Goal: Information Seeking & Learning: Learn about a topic

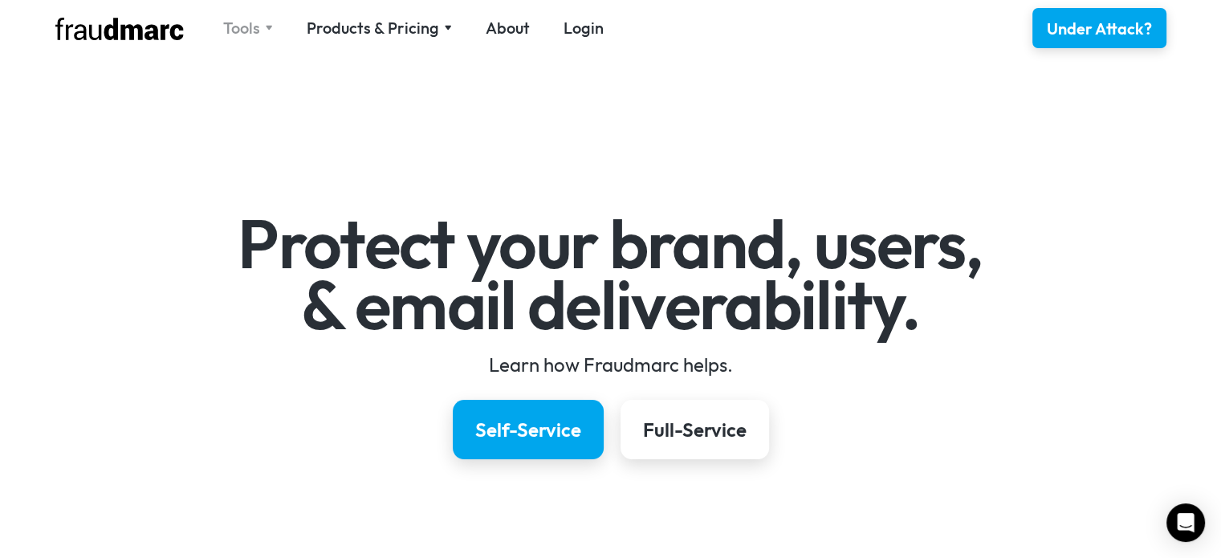
click at [267, 27] on img at bounding box center [269, 28] width 8 height 6
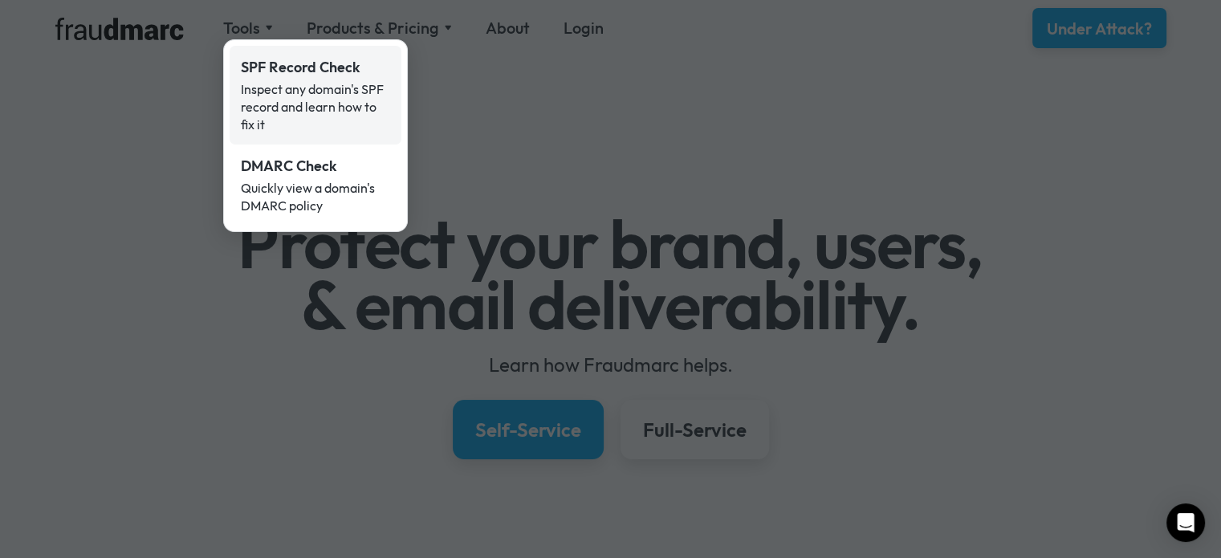
click at [313, 92] on div "Inspect any domain's SPF record and learn how to fix it" at bounding box center [315, 106] width 149 height 53
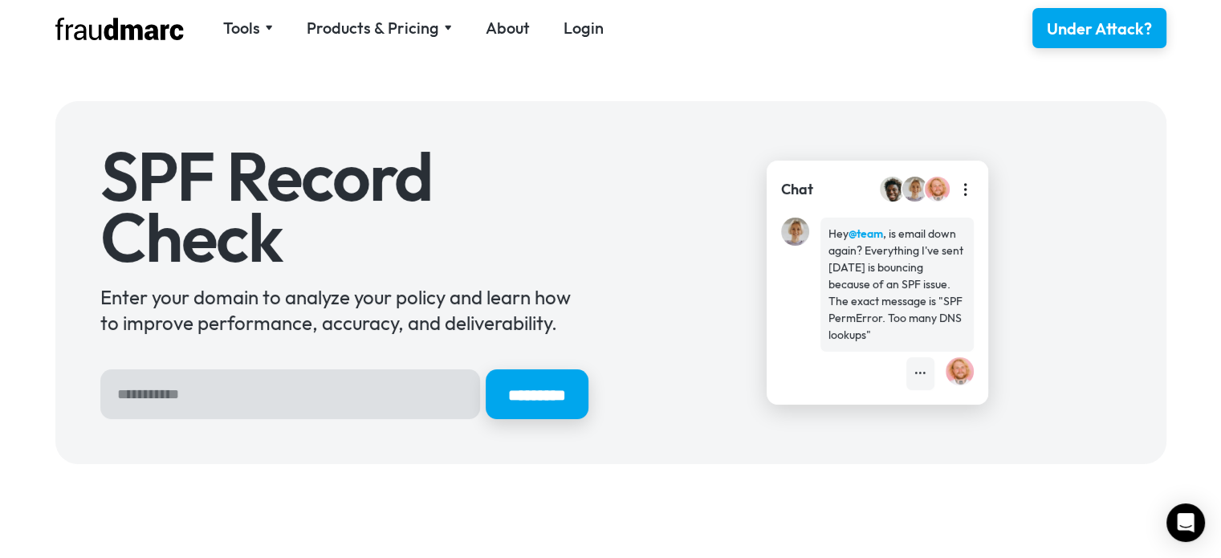
click at [253, 420] on div "SPF Record Check Enter your domain to analyze your policy and learn how to impr…" at bounding box center [610, 282] width 1111 height 363
click at [256, 410] on input "Hero Sign Up Form" at bounding box center [290, 394] width 380 height 50
type input "**********"
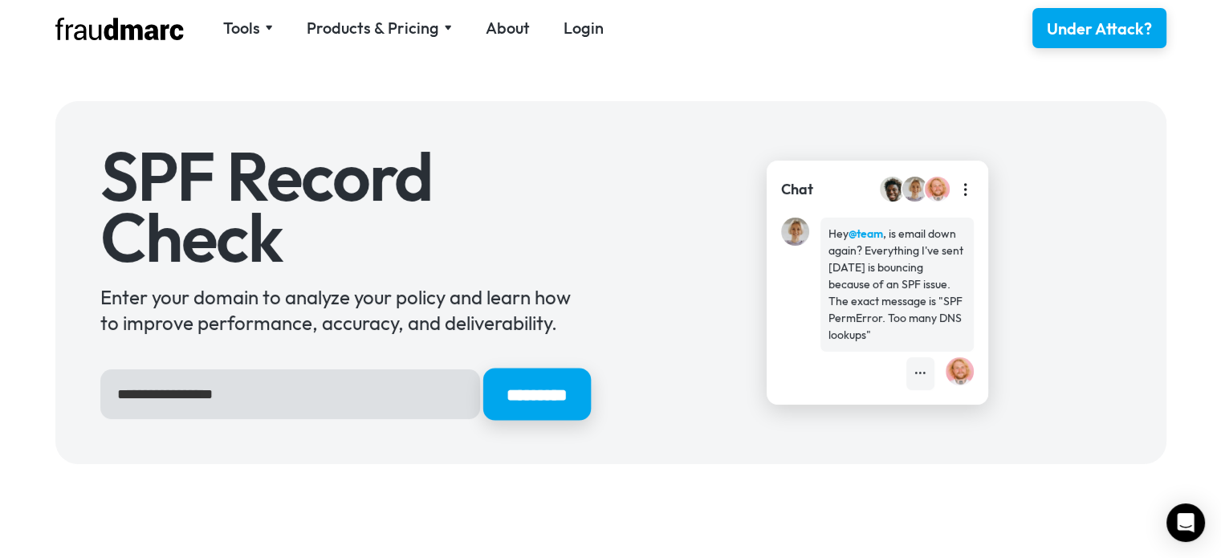
click at [507, 382] on input "*********" at bounding box center [537, 395] width 108 height 52
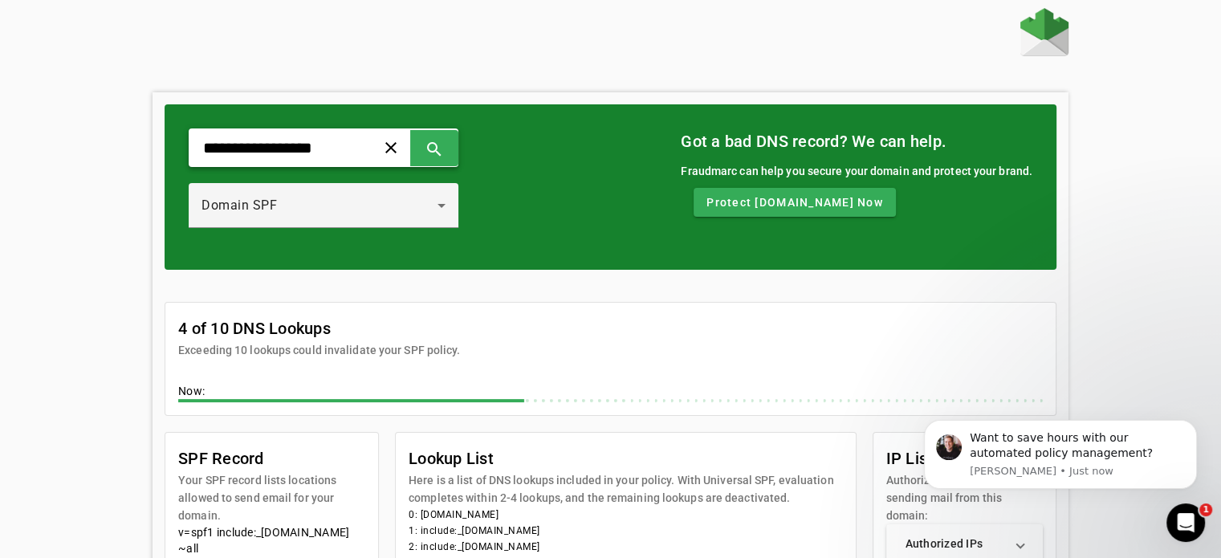
drag, startPoint x: 214, startPoint y: 148, endPoint x: 167, endPoint y: 150, distance: 47.4
click at [167, 150] on div "**********" at bounding box center [611, 186] width 892 height 165
click at [454, 145] on span at bounding box center [434, 147] width 39 height 39
click at [318, 157] on input "**********" at bounding box center [276, 147] width 149 height 19
click at [454, 142] on span at bounding box center [434, 147] width 39 height 39
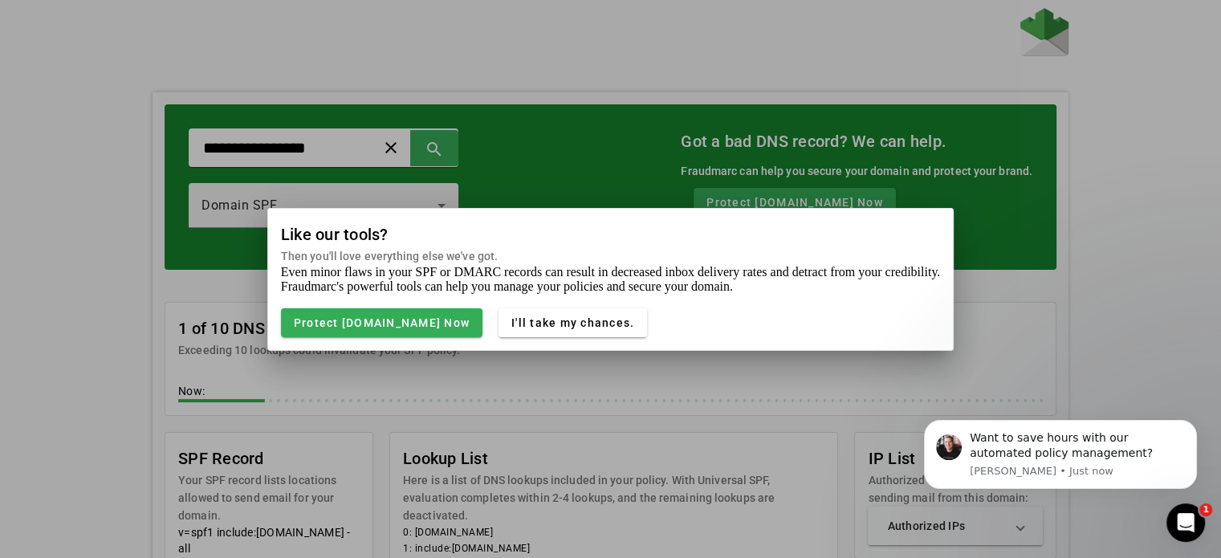
click at [1066, 295] on div at bounding box center [610, 279] width 1221 height 558
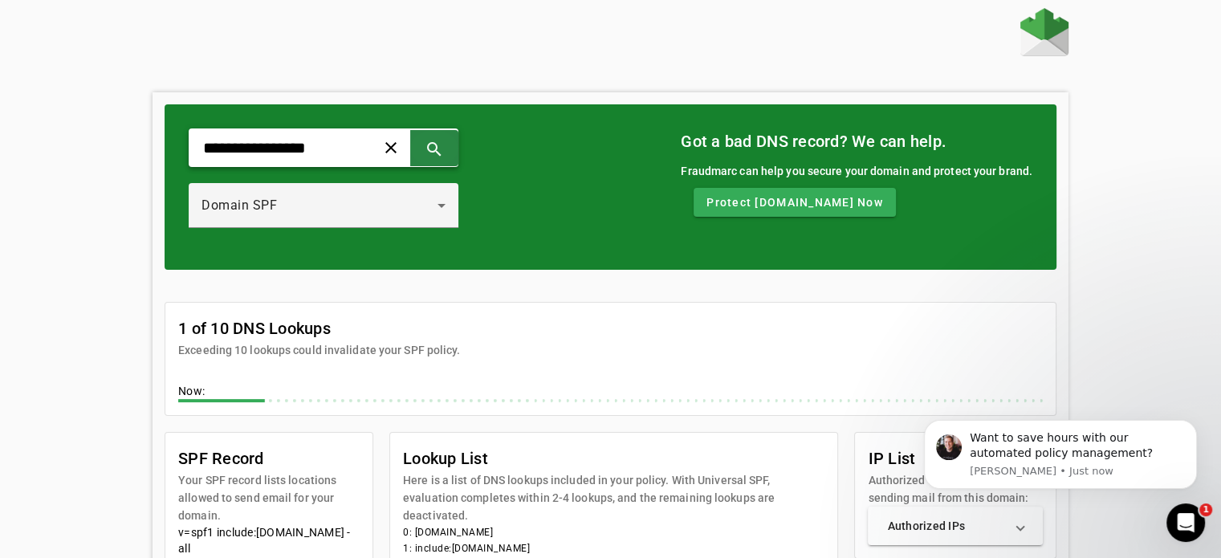
click at [454, 144] on span at bounding box center [434, 147] width 39 height 39
click at [202, 145] on input "**********" at bounding box center [276, 147] width 149 height 19
click at [454, 133] on span at bounding box center [434, 147] width 39 height 39
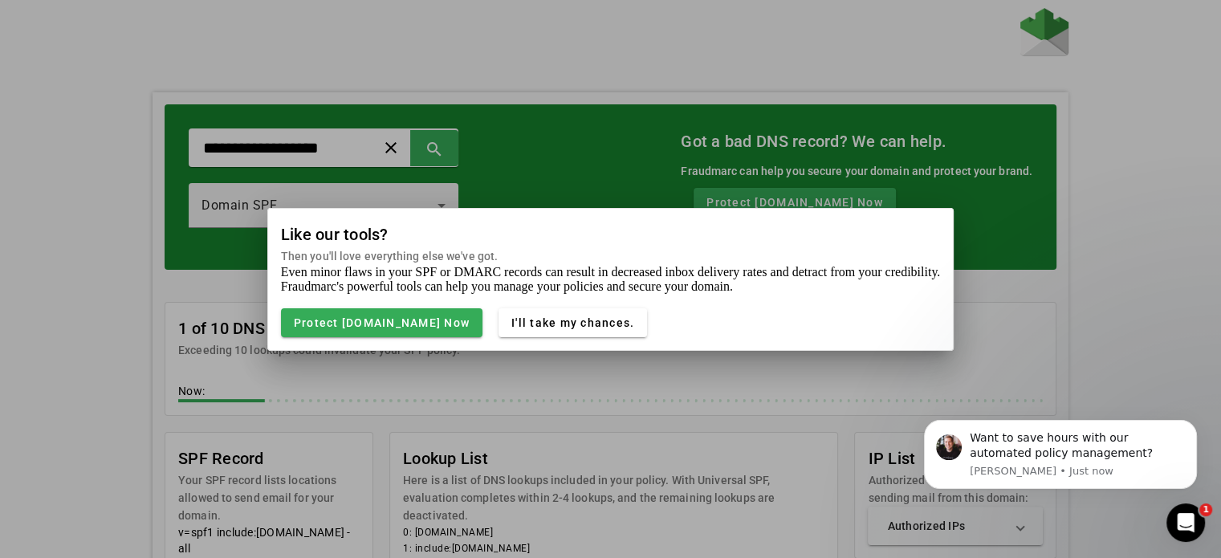
click at [19, 385] on div at bounding box center [610, 279] width 1221 height 558
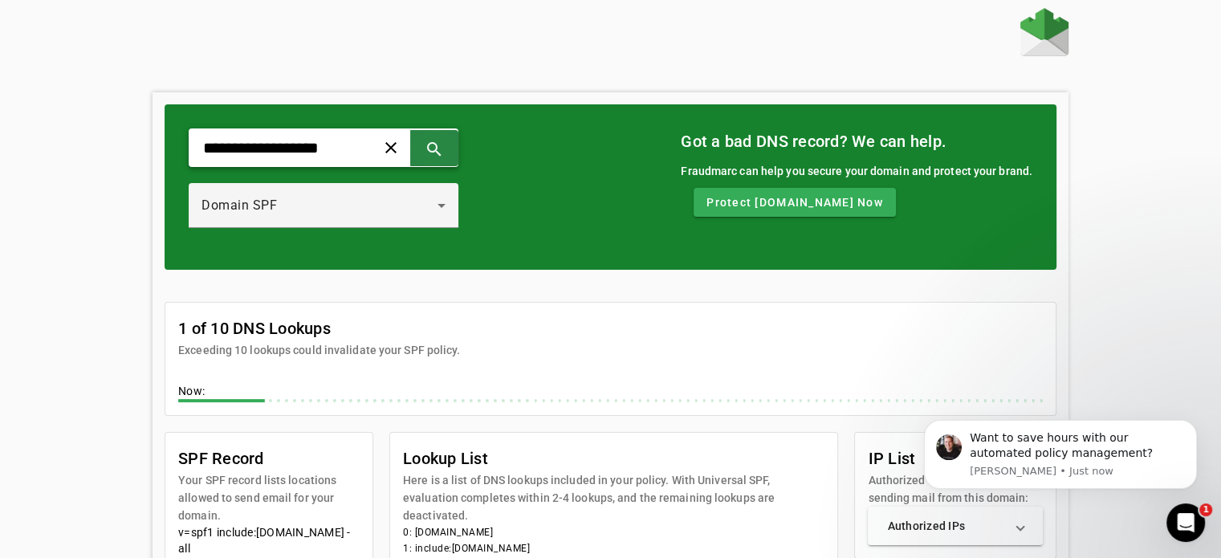
click at [454, 147] on span at bounding box center [434, 147] width 39 height 39
click at [454, 146] on span at bounding box center [434, 147] width 39 height 39
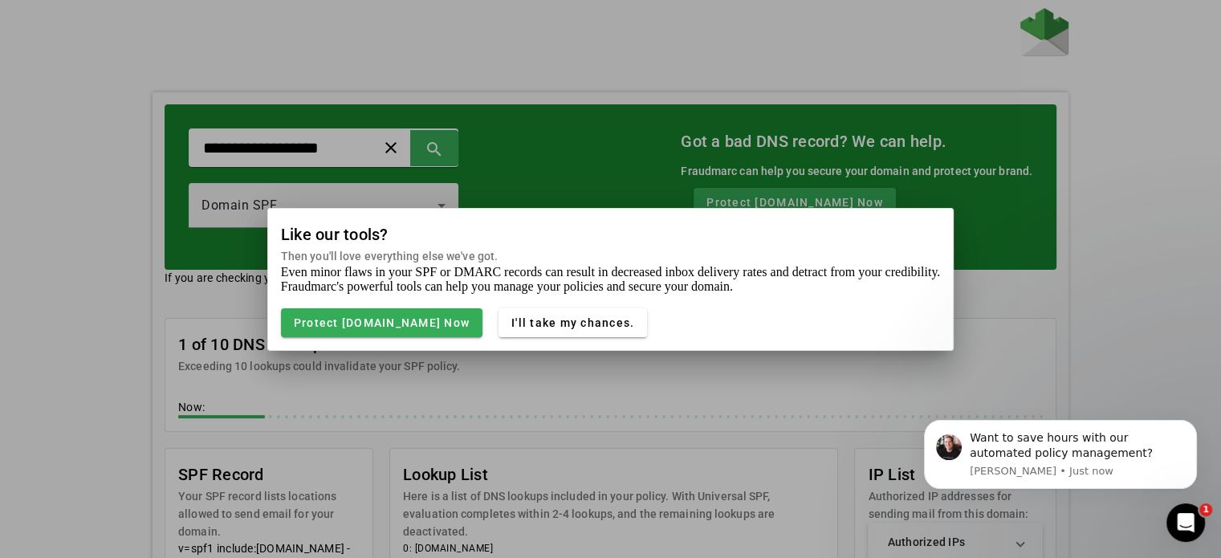
click at [1057, 224] on div at bounding box center [610, 279] width 1221 height 558
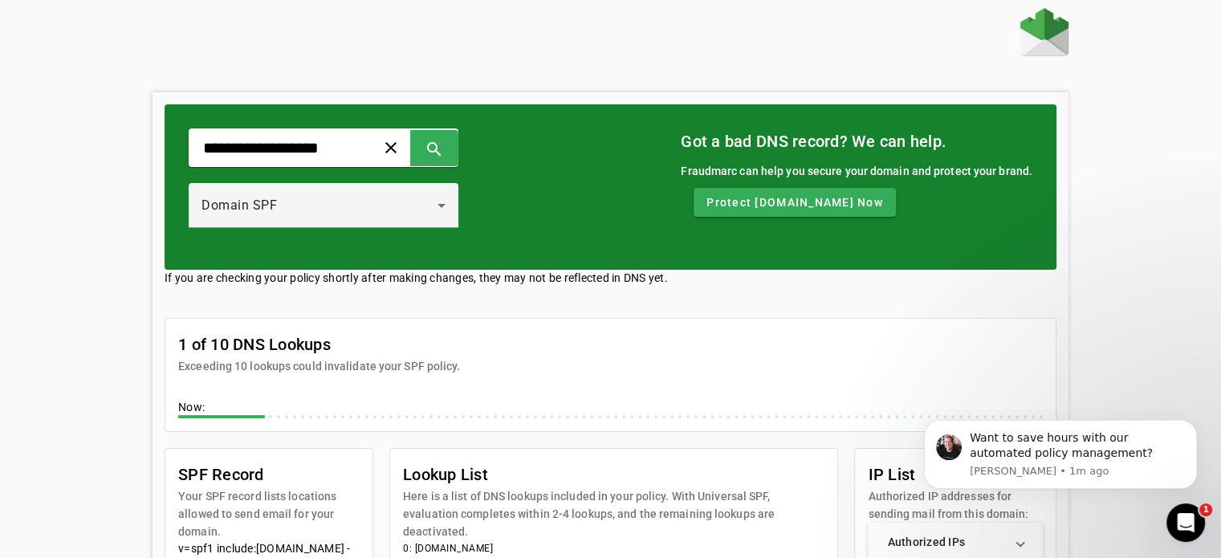
click at [1189, 523] on icon "Open Intercom Messenger" at bounding box center [1186, 523] width 26 height 26
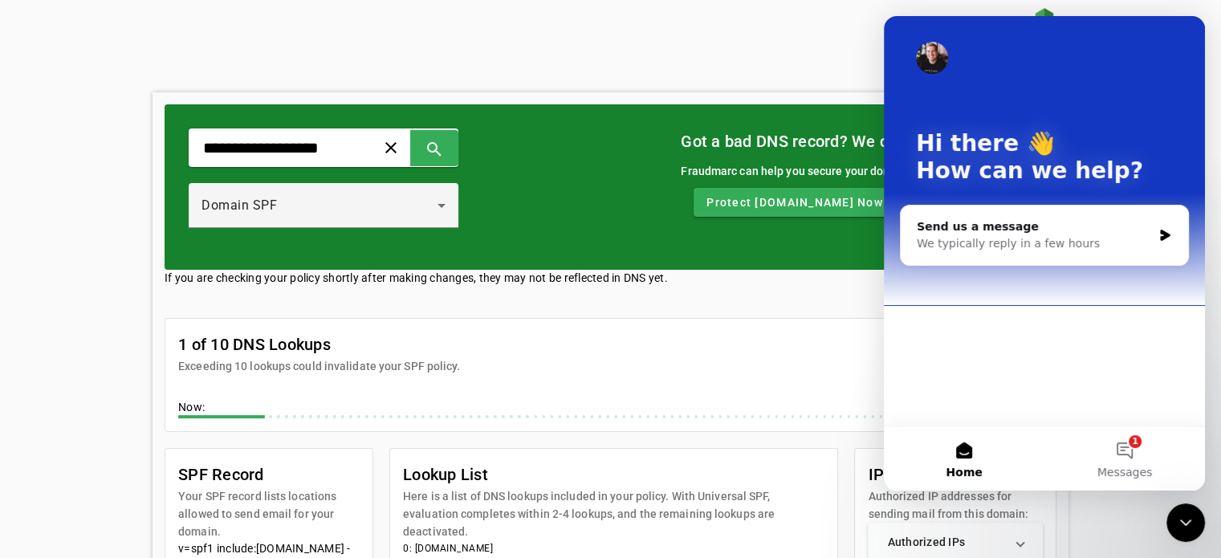
click at [739, 27] on div at bounding box center [611, 34] width 916 height 52
click at [1134, 466] on span "Messages" at bounding box center [1124, 471] width 55 height 11
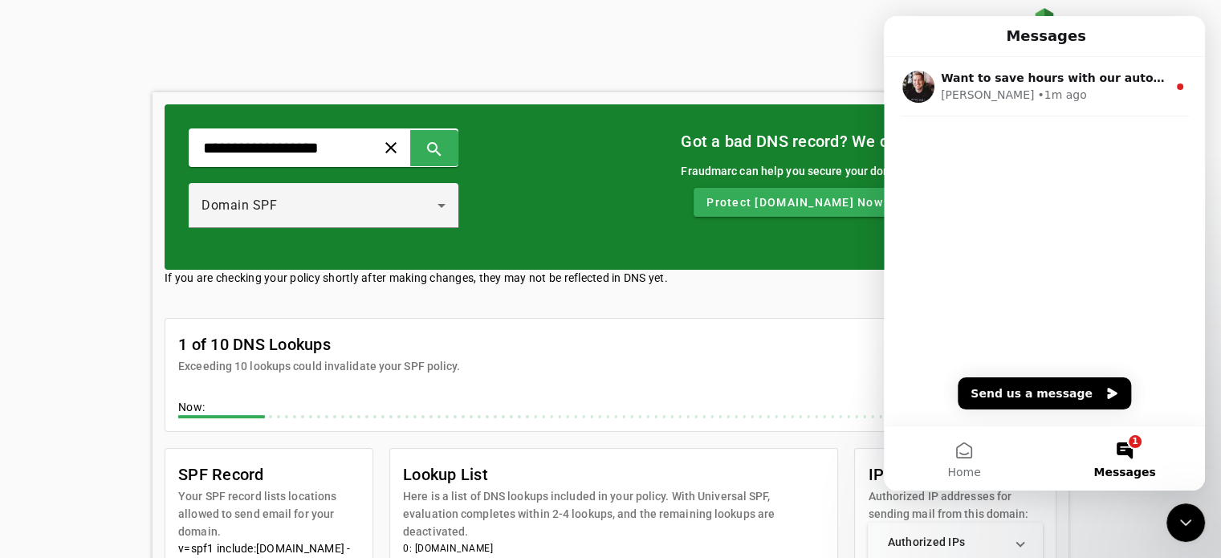
click at [1200, 514] on div "Close Intercom Messenger" at bounding box center [1186, 522] width 39 height 39
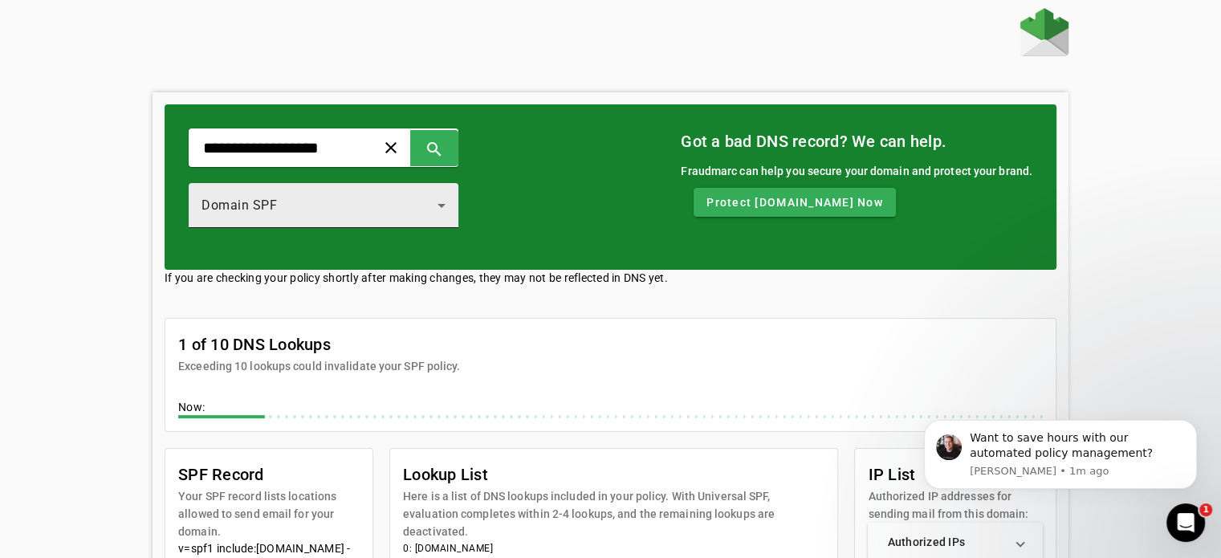
click at [345, 197] on div "Domain SPF" at bounding box center [320, 205] width 236 height 19
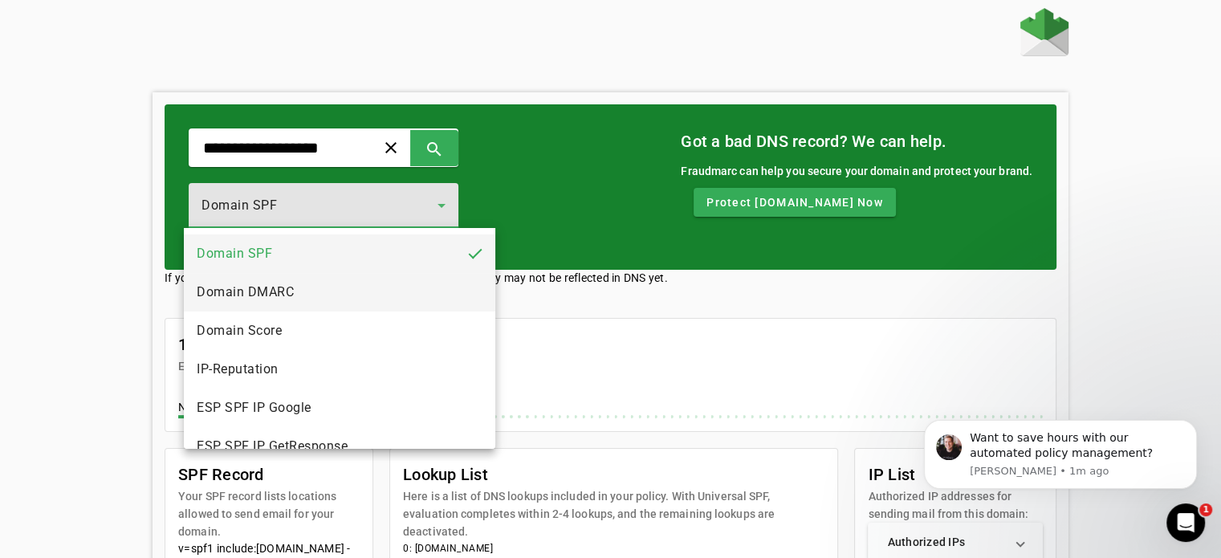
click at [304, 303] on mat-option "Domain DMARC" at bounding box center [339, 292] width 311 height 39
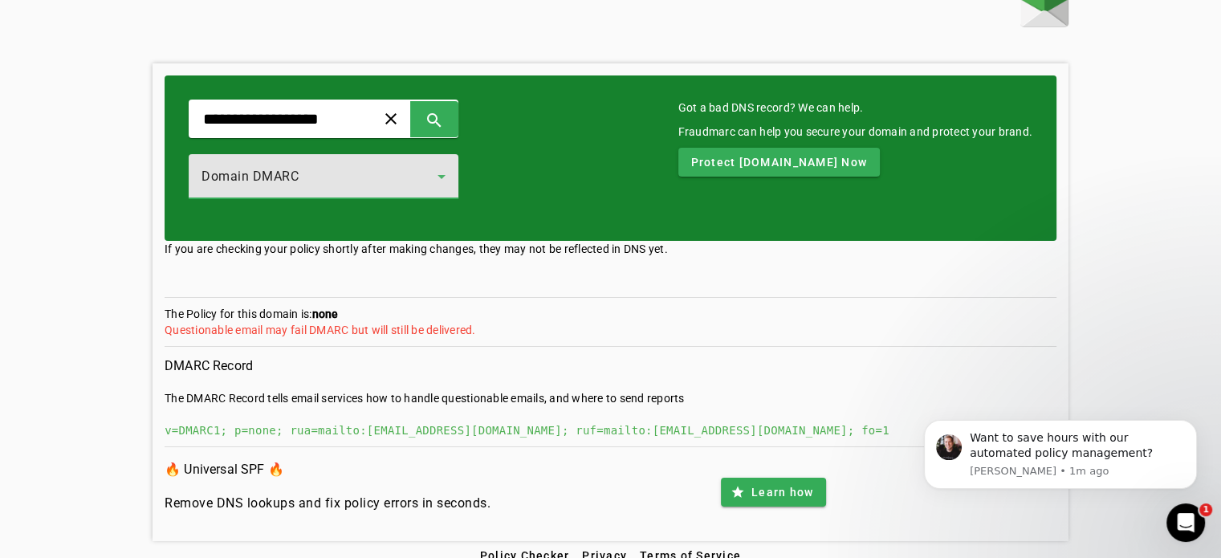
scroll to position [45, 0]
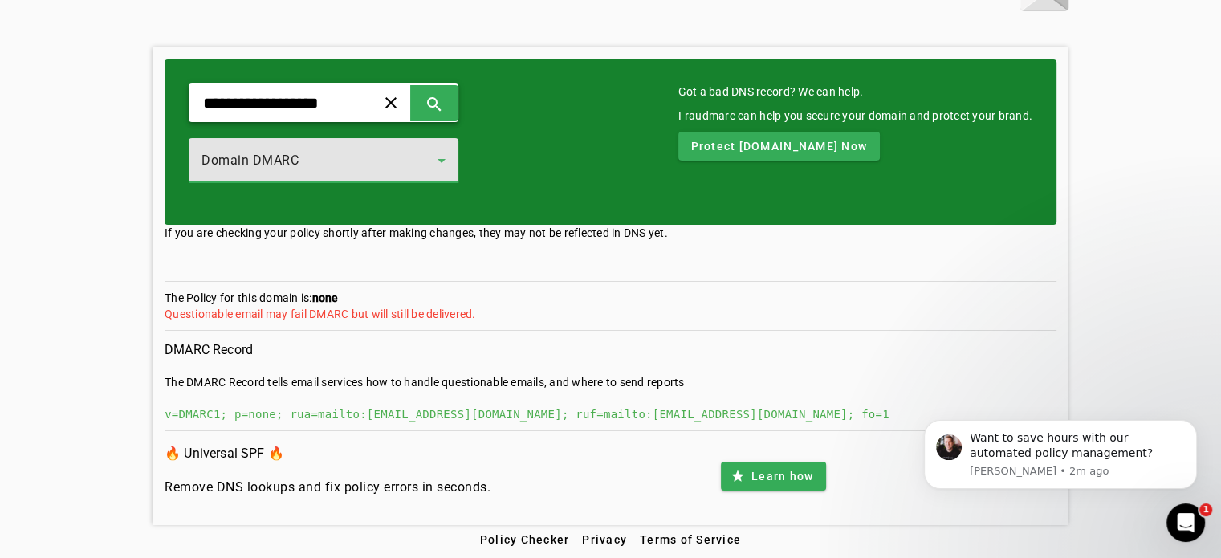
click at [350, 101] on input "**********" at bounding box center [276, 102] width 149 height 19
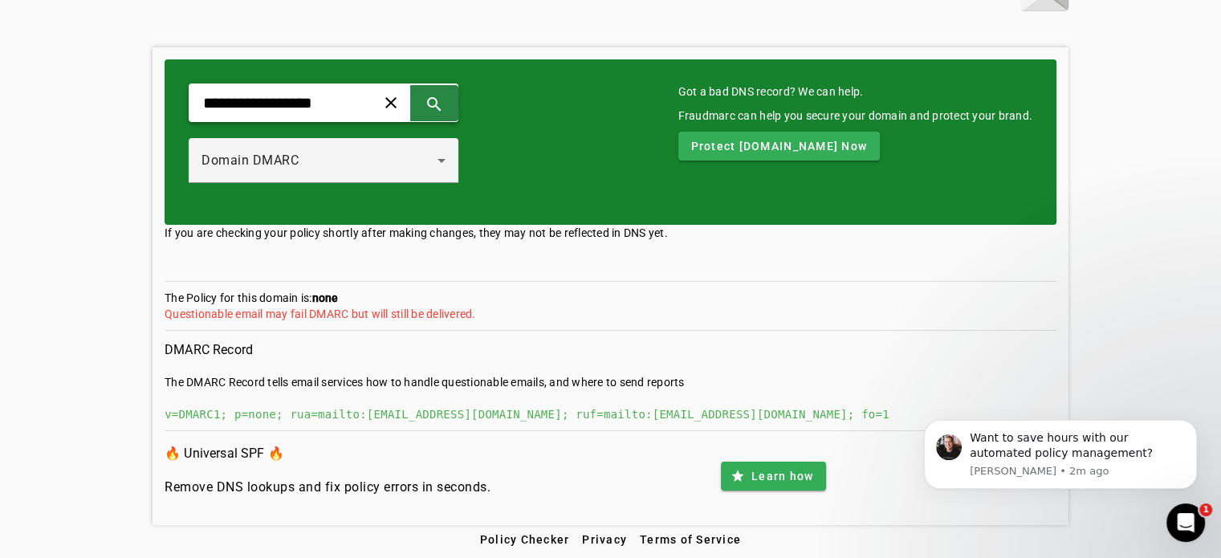
type input "**********"
click at [454, 100] on span at bounding box center [434, 102] width 39 height 39
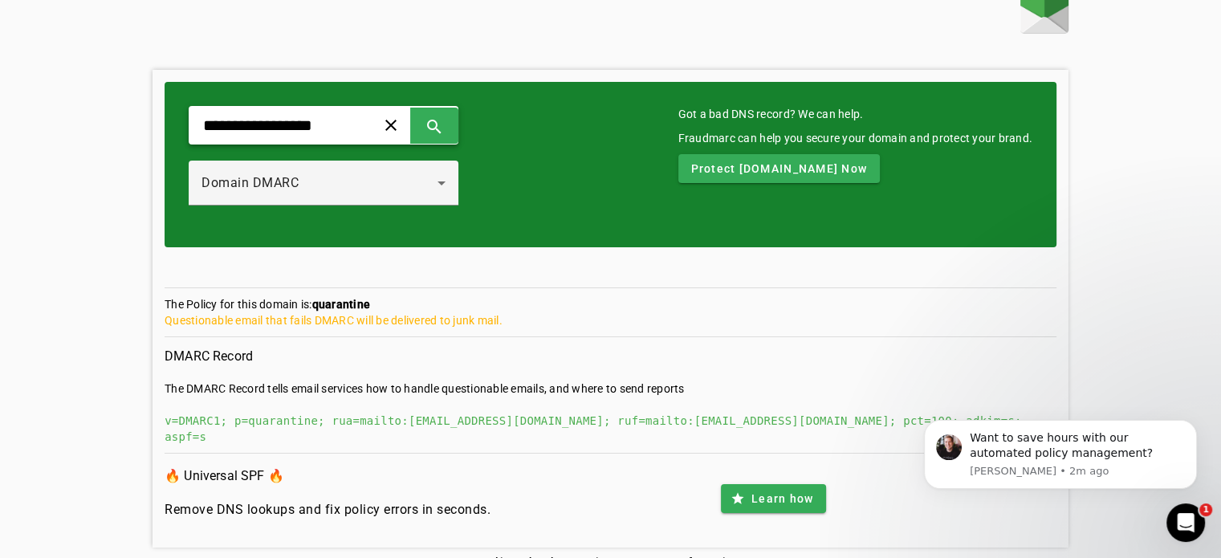
scroll to position [29, 0]
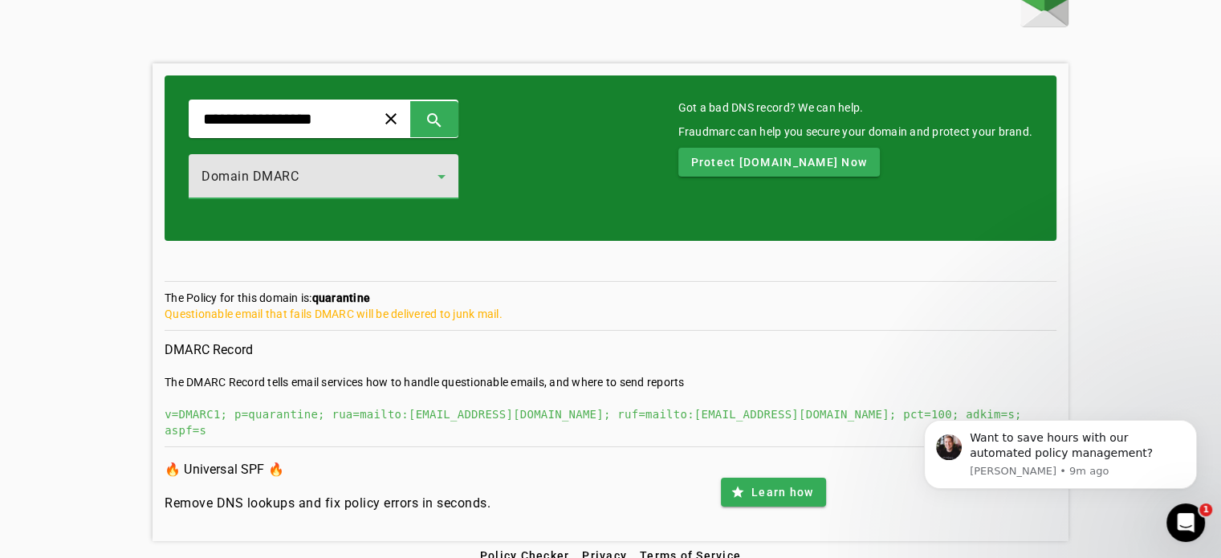
click at [334, 181] on div "Domain DMARC" at bounding box center [320, 176] width 236 height 19
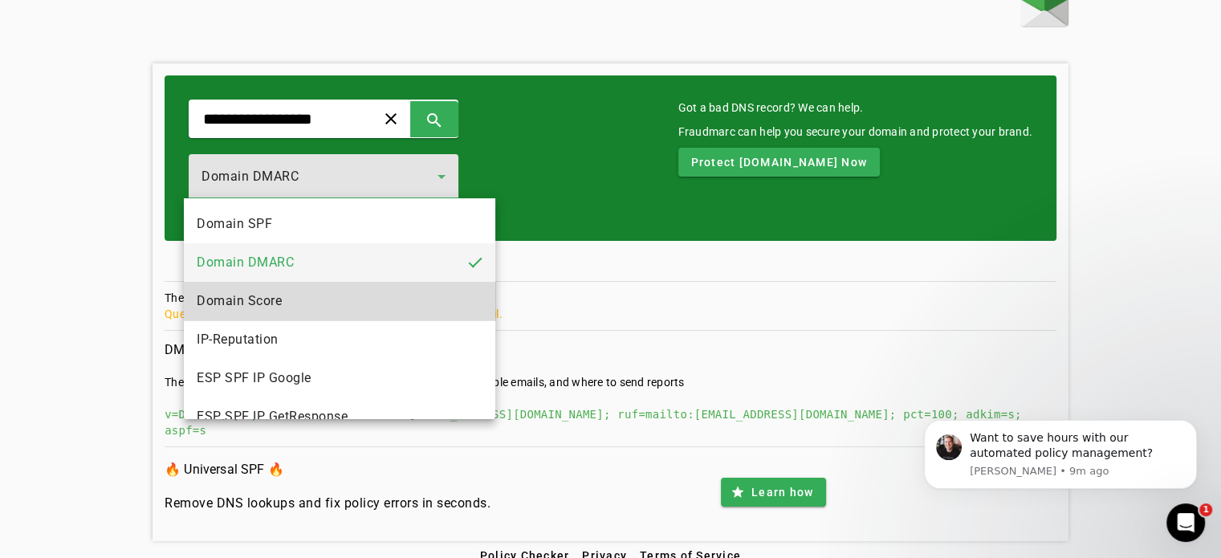
click at [344, 314] on mat-option "Domain Score" at bounding box center [339, 301] width 311 height 39
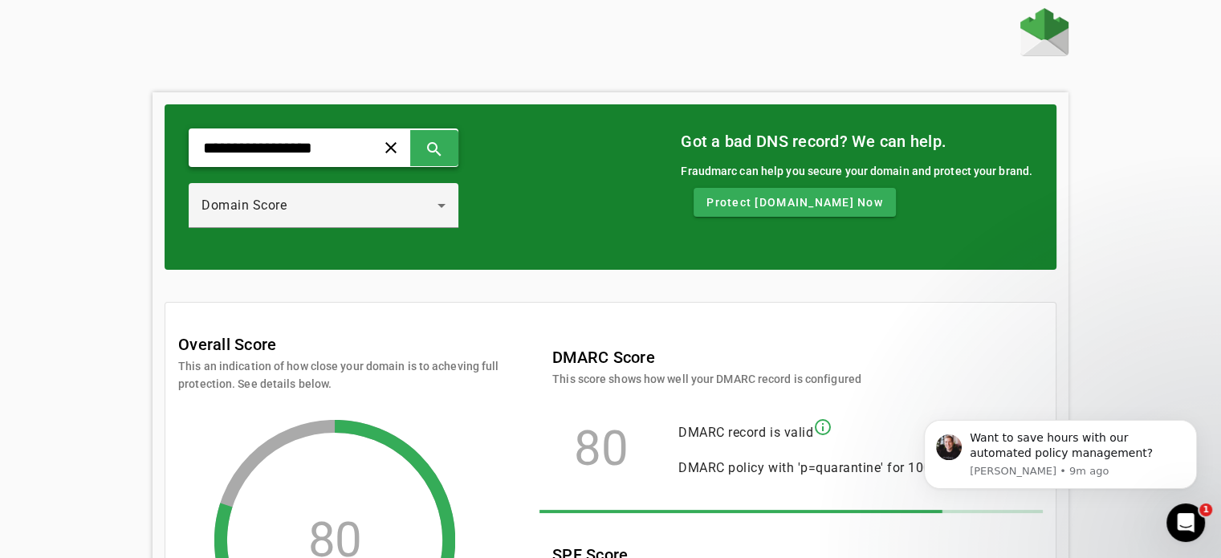
click at [344, 153] on input "**********" at bounding box center [276, 147] width 149 height 19
click at [322, 195] on div "Domain Score" at bounding box center [324, 205] width 244 height 45
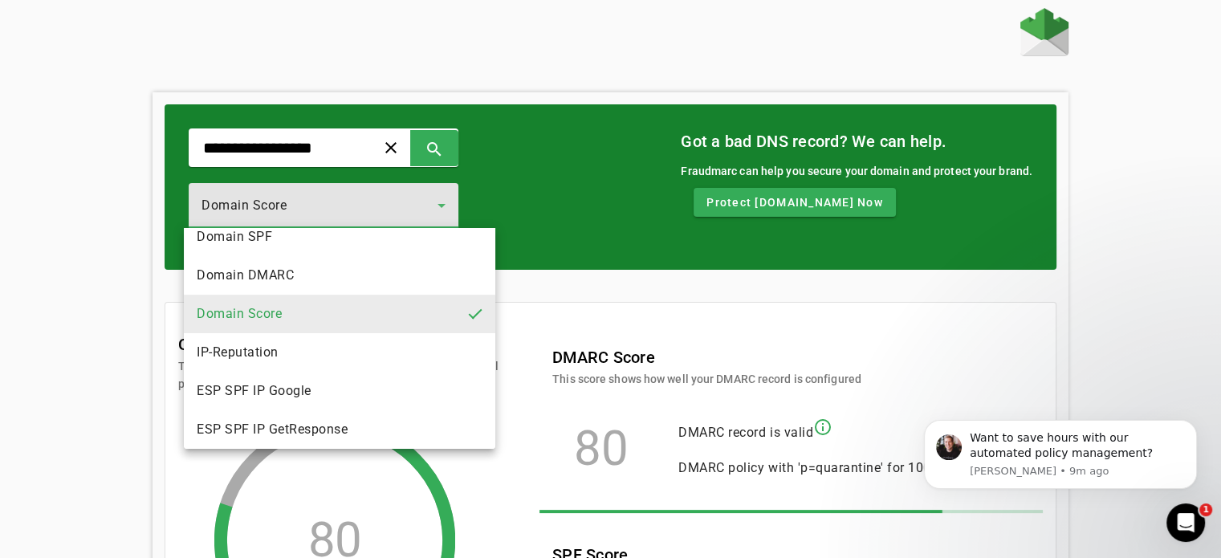
scroll to position [16, 0]
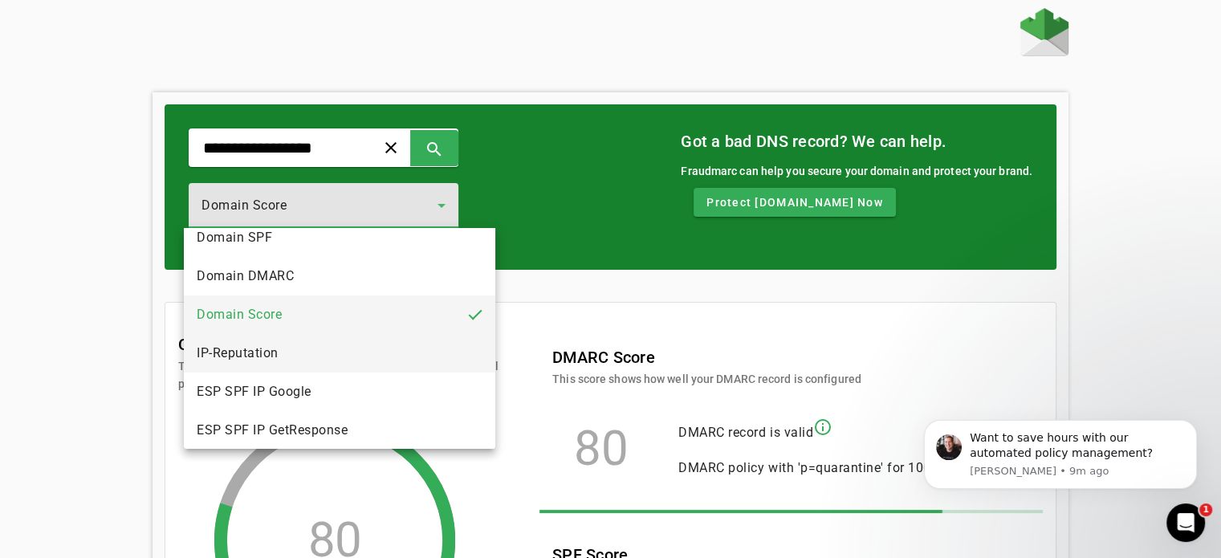
click at [325, 348] on mat-option "IP-Reputation" at bounding box center [339, 353] width 311 height 39
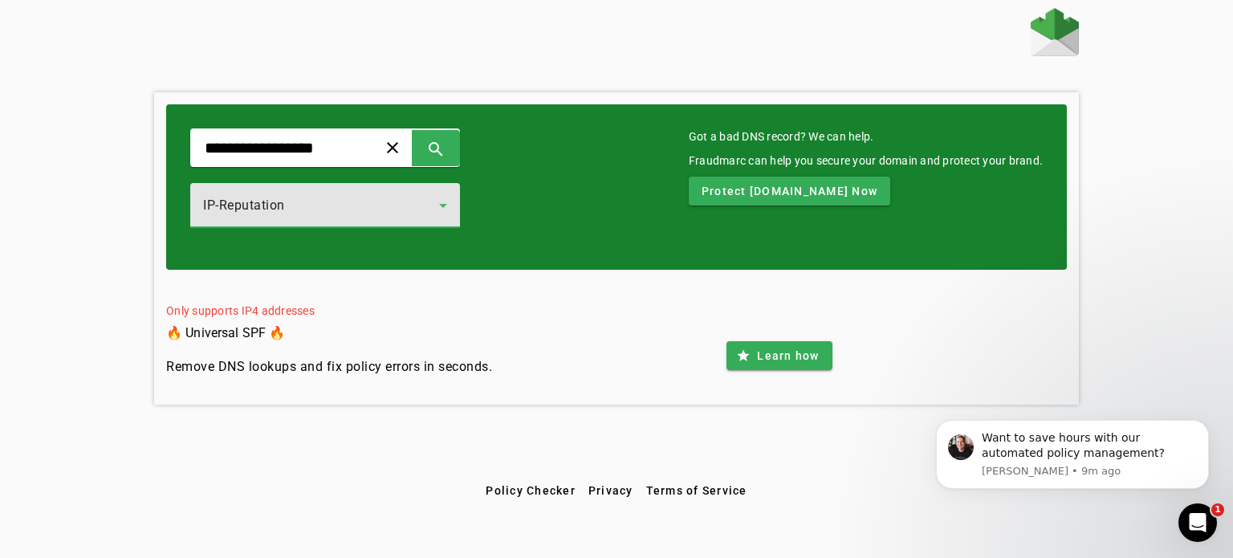
click at [397, 199] on div "IP-Reputation" at bounding box center [321, 205] width 236 height 19
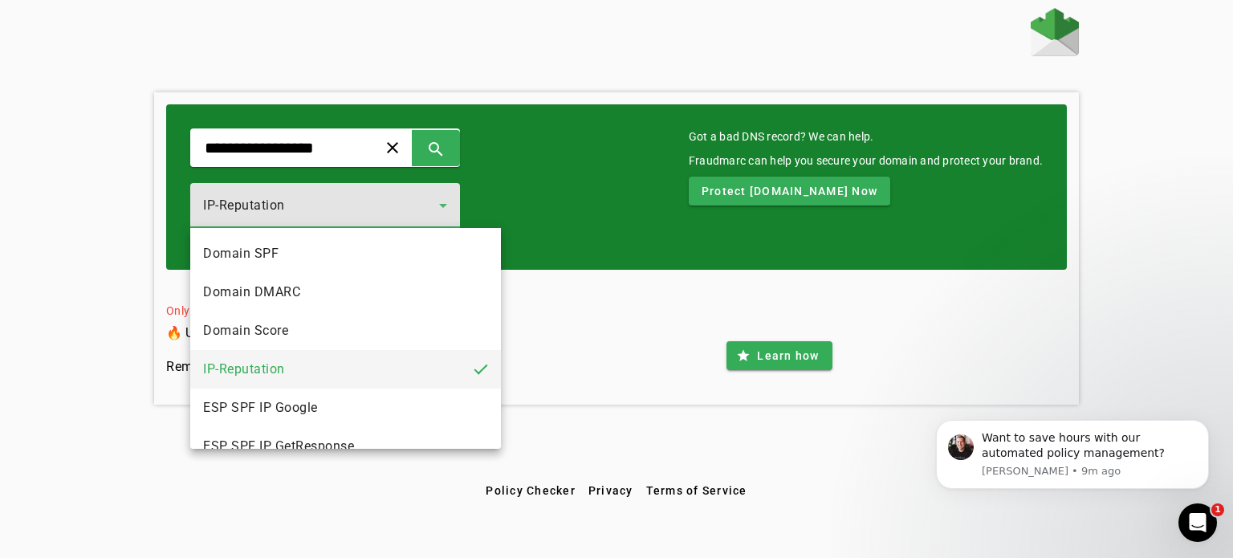
click at [347, 369] on mat-option "IP-Reputation" at bounding box center [345, 369] width 311 height 39
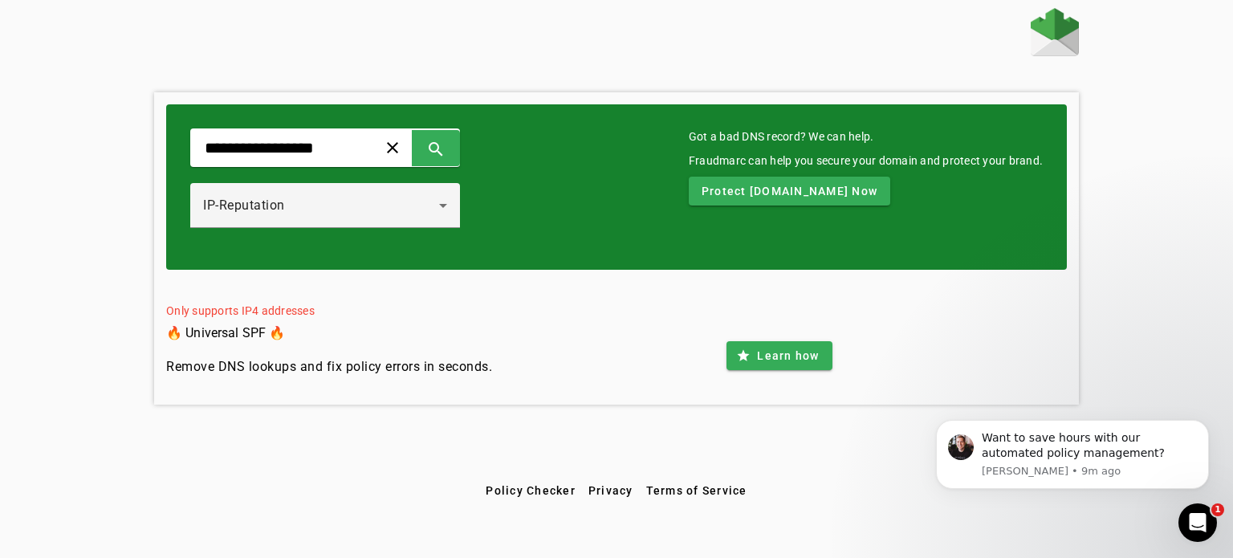
click at [379, 180] on div "**********" at bounding box center [325, 186] width 270 height 117
click at [372, 214] on div "IP-Reputation" at bounding box center [321, 205] width 236 height 19
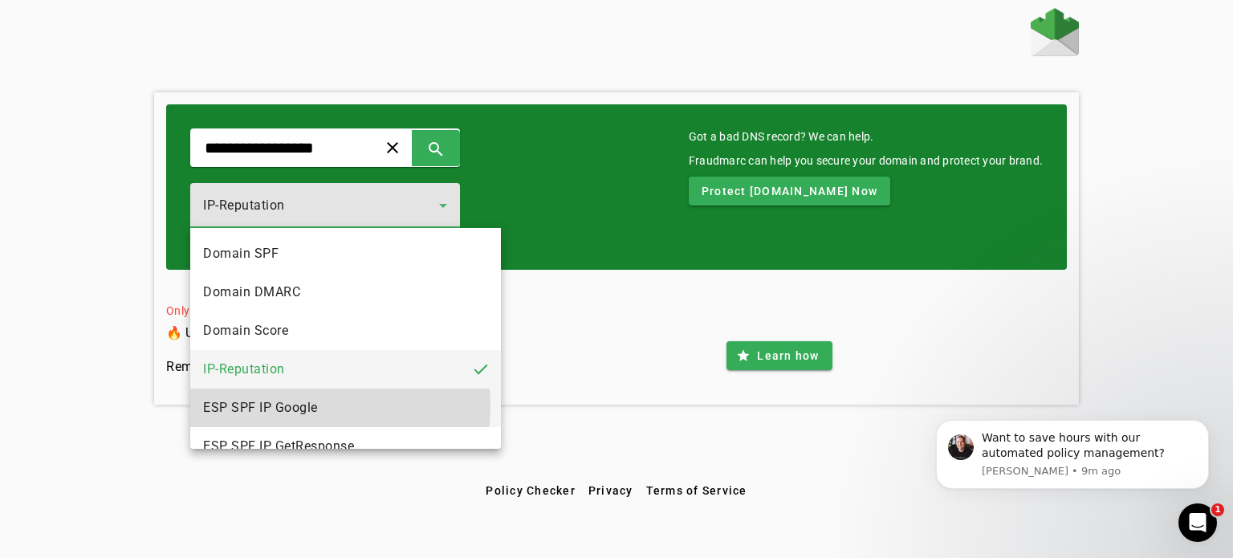
click at [317, 406] on span "ESP SPF IP Google" at bounding box center [260, 407] width 115 height 19
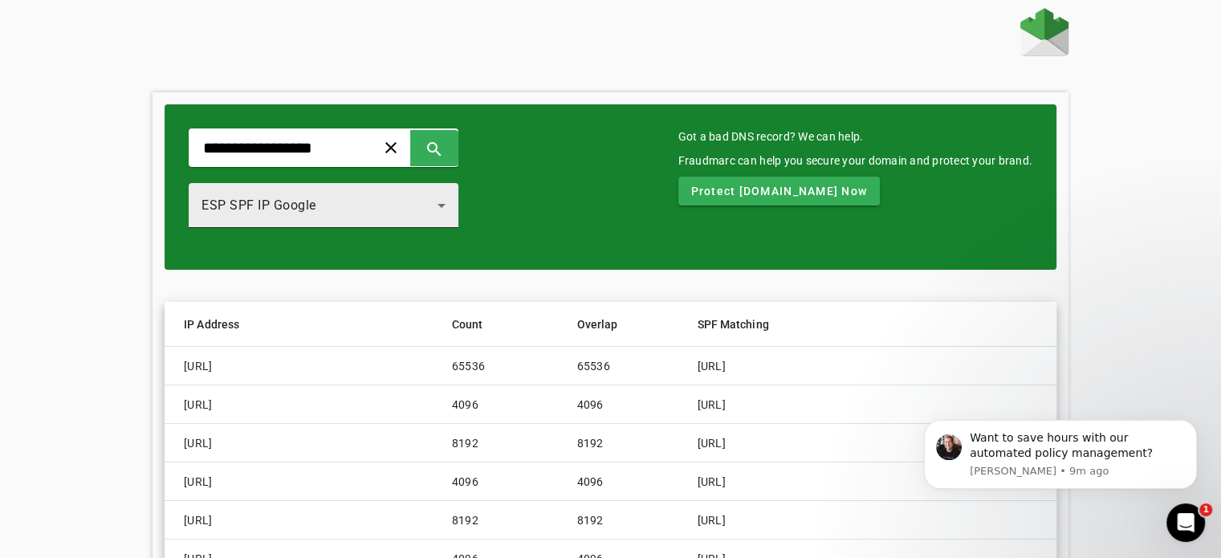
click at [384, 206] on div "ESP SPF IP Google" at bounding box center [320, 205] width 236 height 19
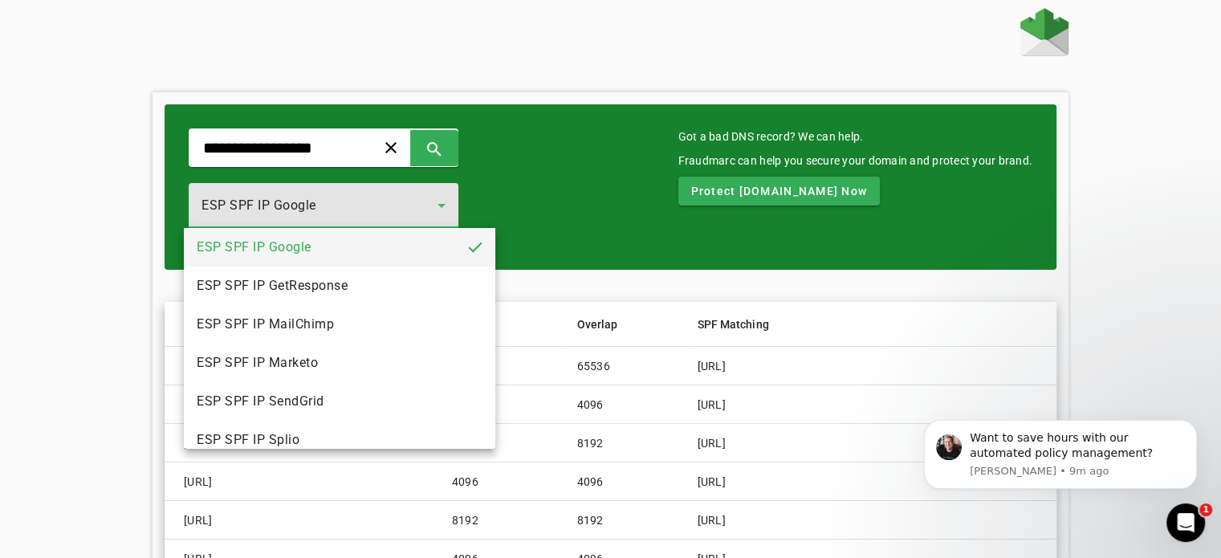
scroll to position [177, 0]
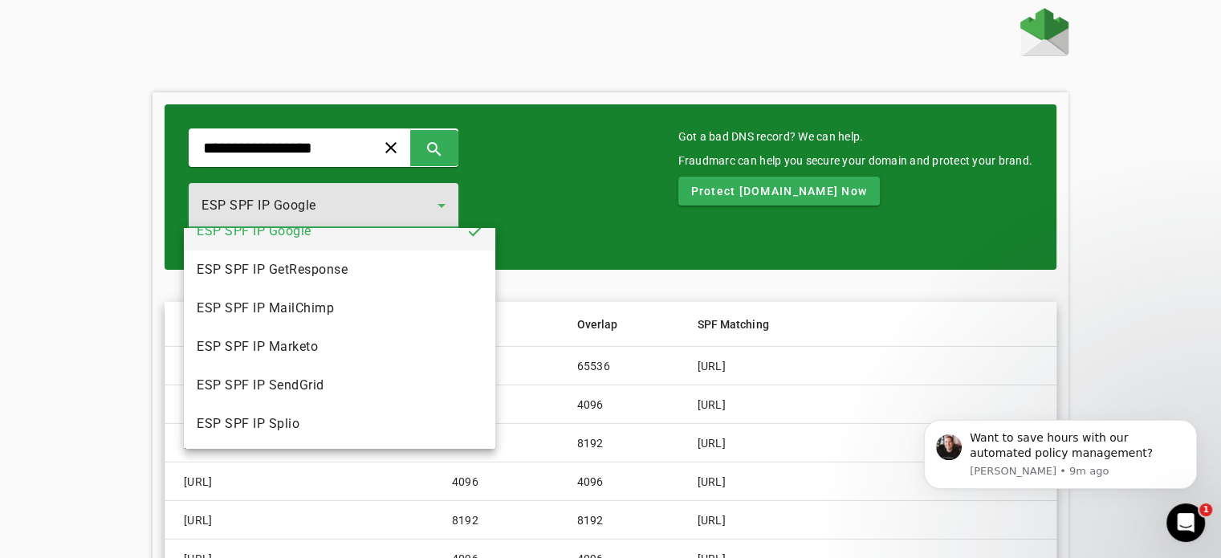
click at [367, 339] on mat-option "ESP SPF IP Marketo" at bounding box center [339, 347] width 311 height 39
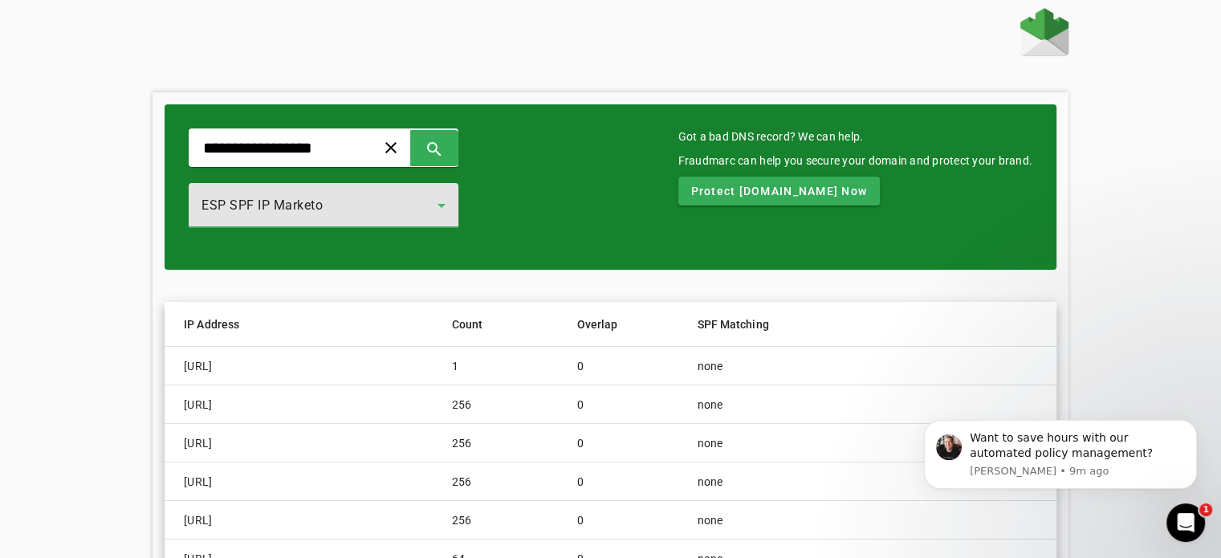
click at [354, 212] on div "ESP SPF IP Marketo" at bounding box center [320, 205] width 236 height 19
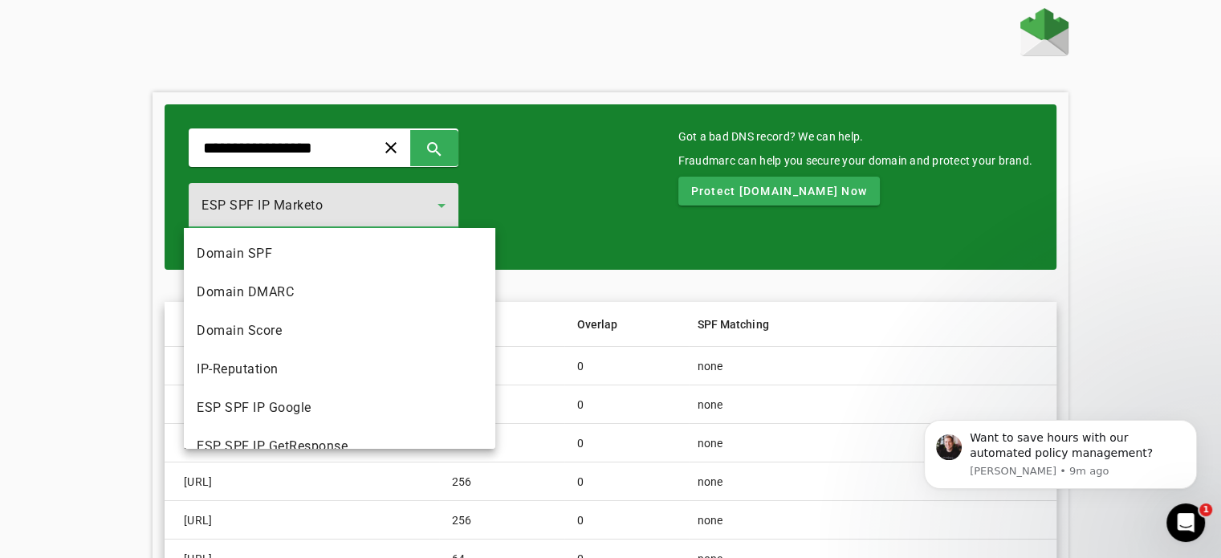
scroll to position [93, 0]
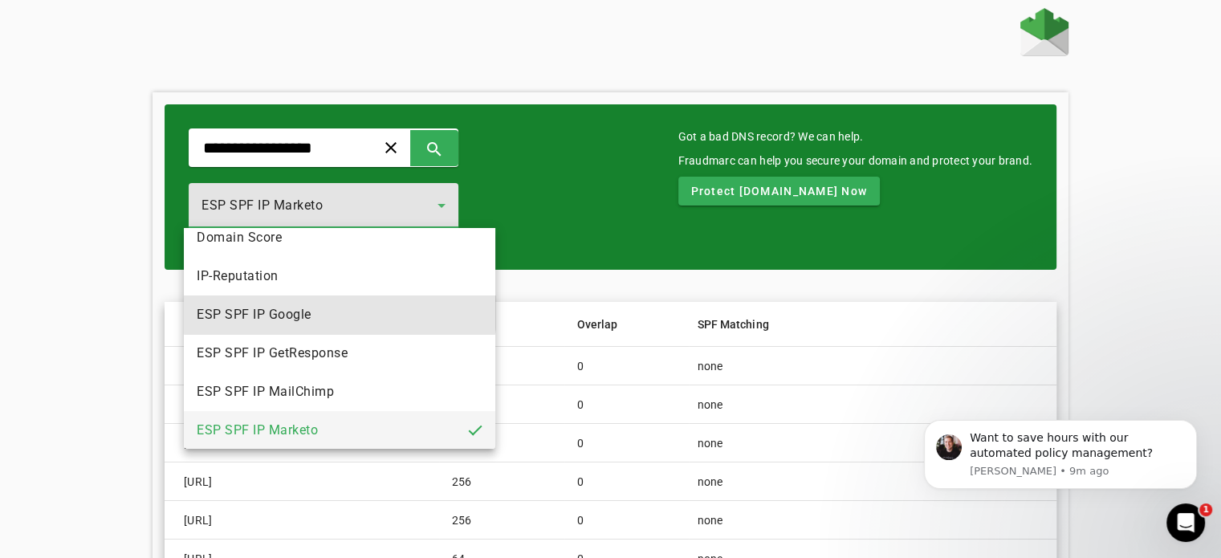
click at [339, 307] on mat-option "ESP SPF IP Google" at bounding box center [339, 314] width 311 height 39
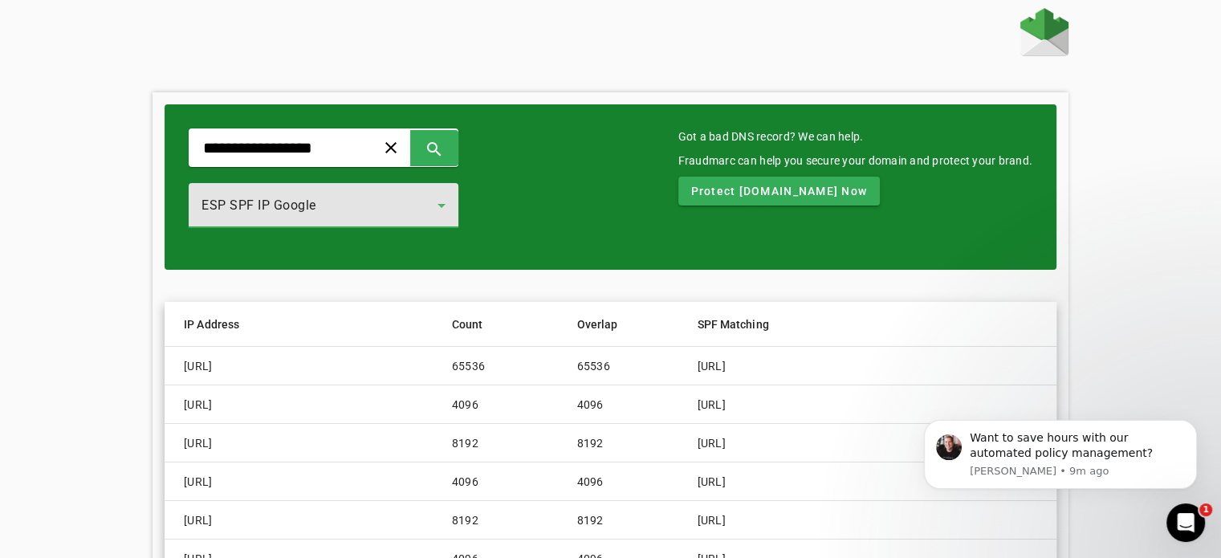
click at [366, 209] on div "ESP SPF IP Google" at bounding box center [320, 205] width 236 height 19
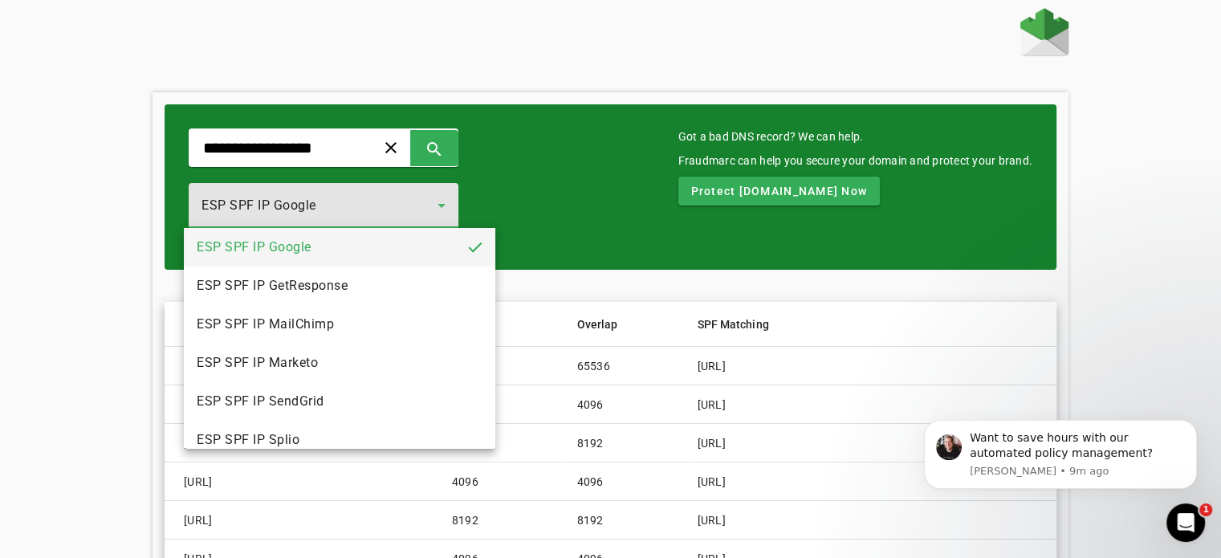
scroll to position [177, 0]
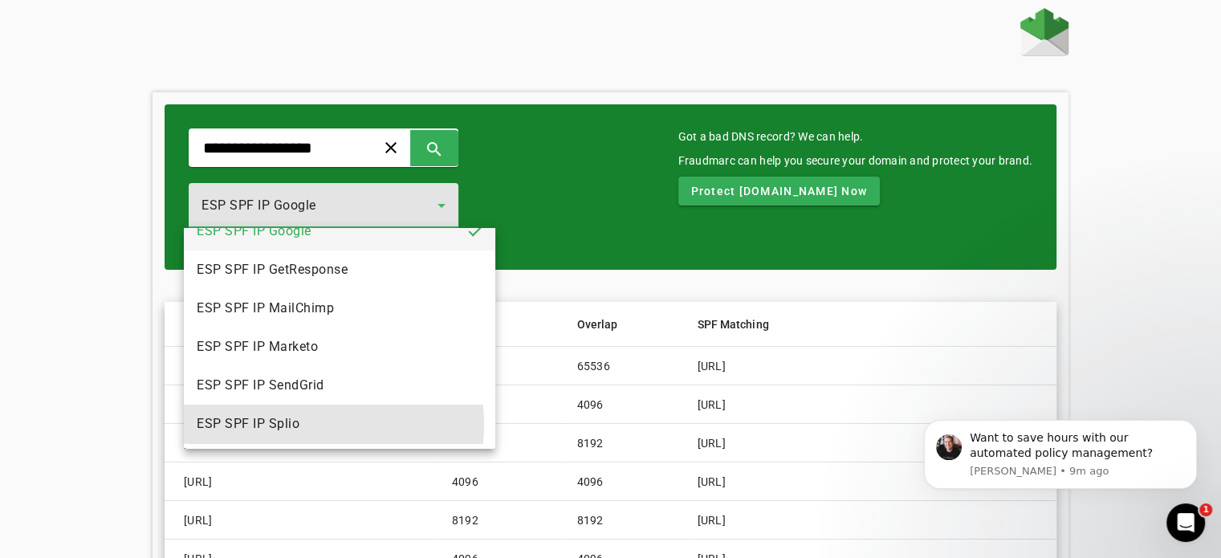
click at [302, 421] on mat-option "ESP SPF IP Splio" at bounding box center [339, 424] width 311 height 39
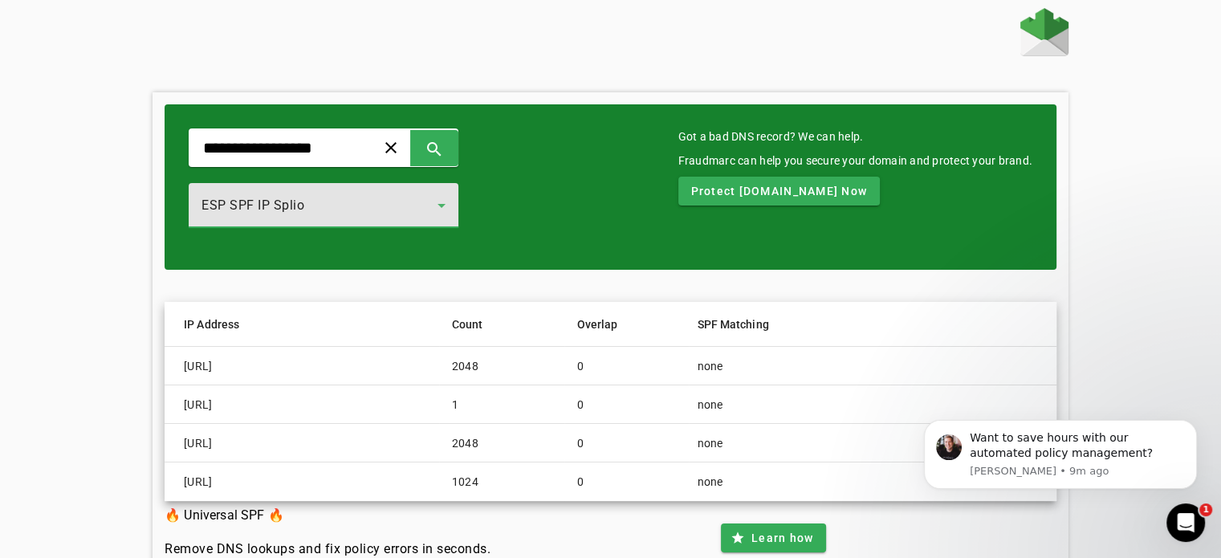
click at [346, 196] on div "ESP SPF IP Splio" at bounding box center [320, 205] width 236 height 19
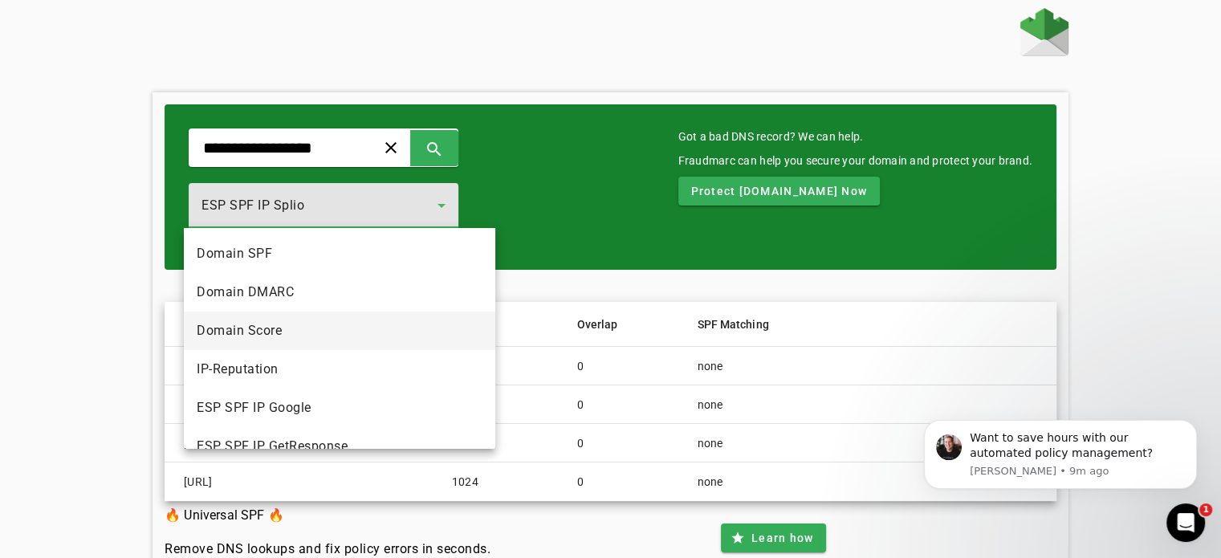
click at [344, 328] on mat-option "Domain Score" at bounding box center [339, 330] width 311 height 39
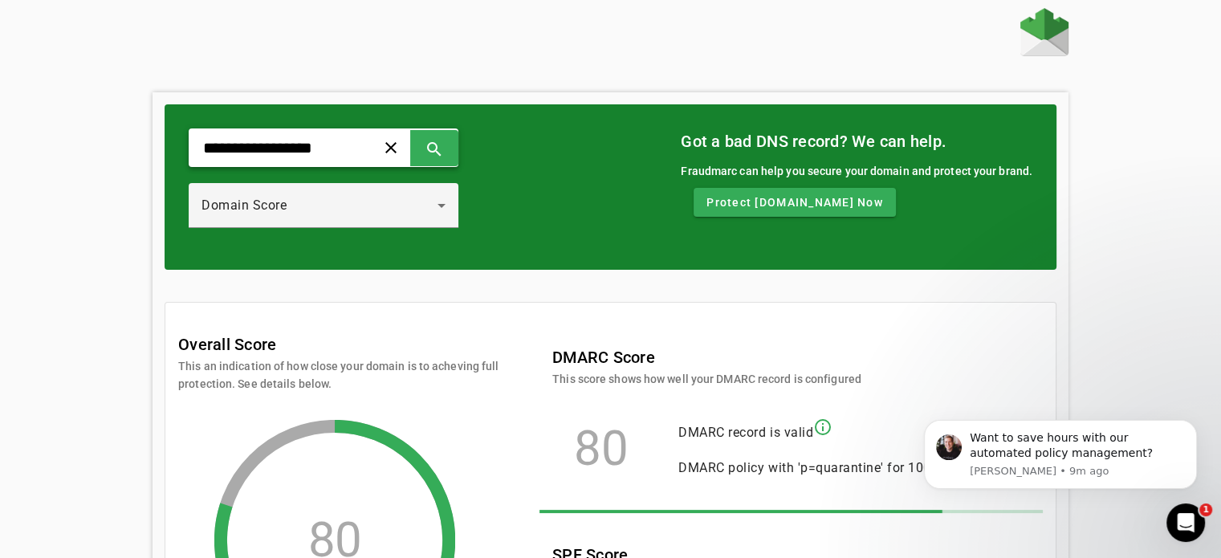
click at [350, 153] on input "**********" at bounding box center [276, 147] width 149 height 19
type input "**********"
click at [454, 137] on span at bounding box center [434, 147] width 39 height 39
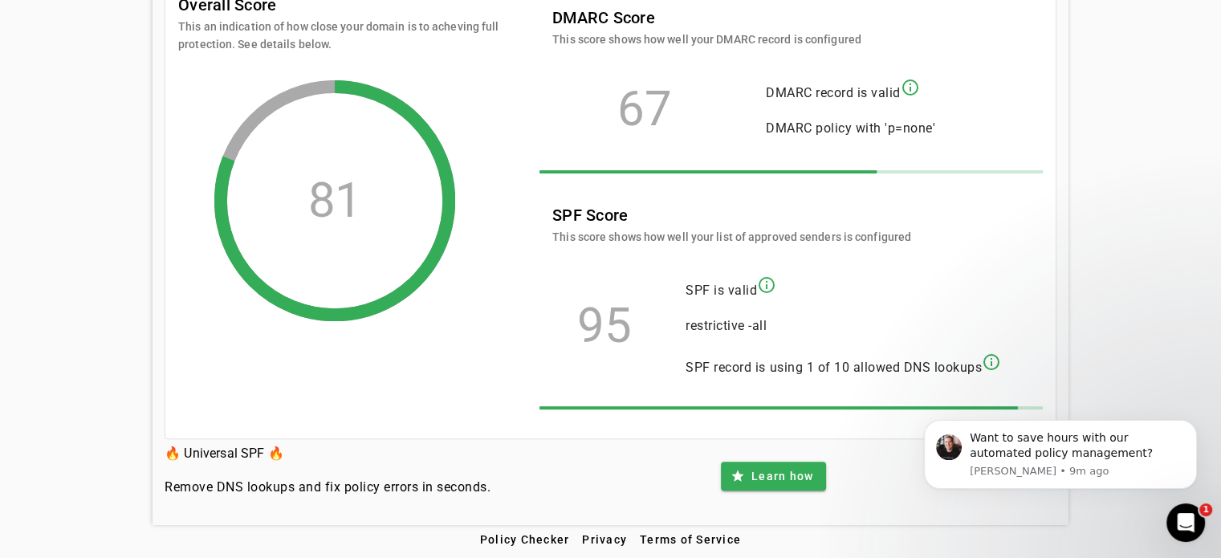
scroll to position [340, 0]
